Goal: Transaction & Acquisition: Subscribe to service/newsletter

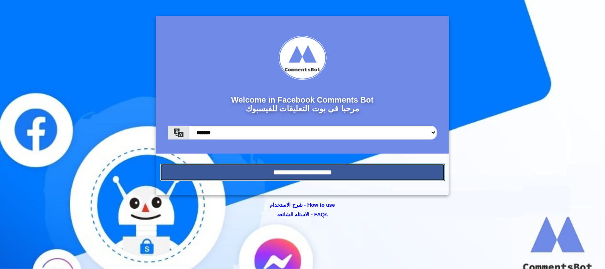
click at [305, 175] on input "**********" at bounding box center [302, 172] width 285 height 18
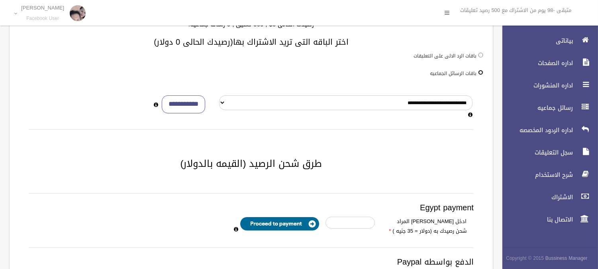
scroll to position [88, 0]
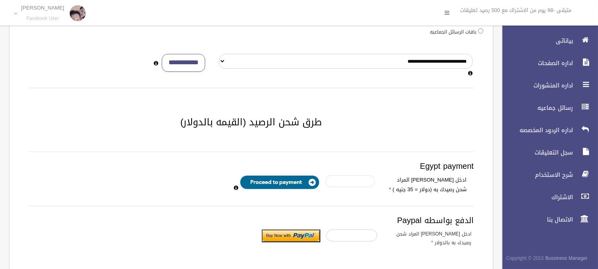
click at [355, 185] on input "number" at bounding box center [350, 181] width 49 height 12
type input "*"
click at [265, 181] on input "image" at bounding box center [280, 182] width 80 height 14
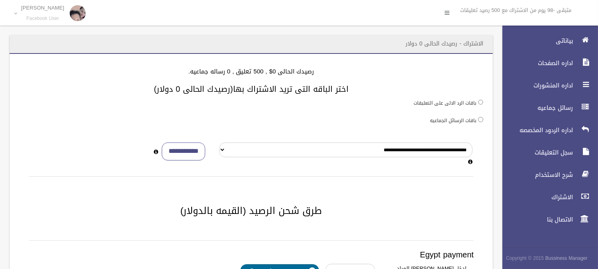
click at [559, 116] on ul "بياناتى اداره الصفحات اداره المنشورات رسائل جماعيه اداره الردود المخصصه الاشتراك" at bounding box center [547, 130] width 102 height 196
click at [560, 113] on link "رسائل جماعيه" at bounding box center [547, 108] width 102 height 18
